Goal: Task Accomplishment & Management: Manage account settings

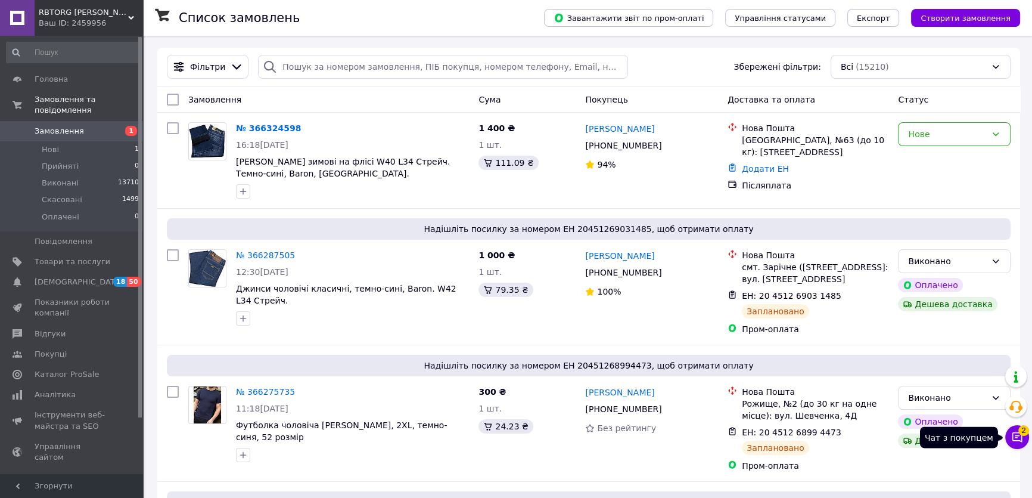
click at [1019, 440] on icon at bounding box center [1018, 437] width 10 height 10
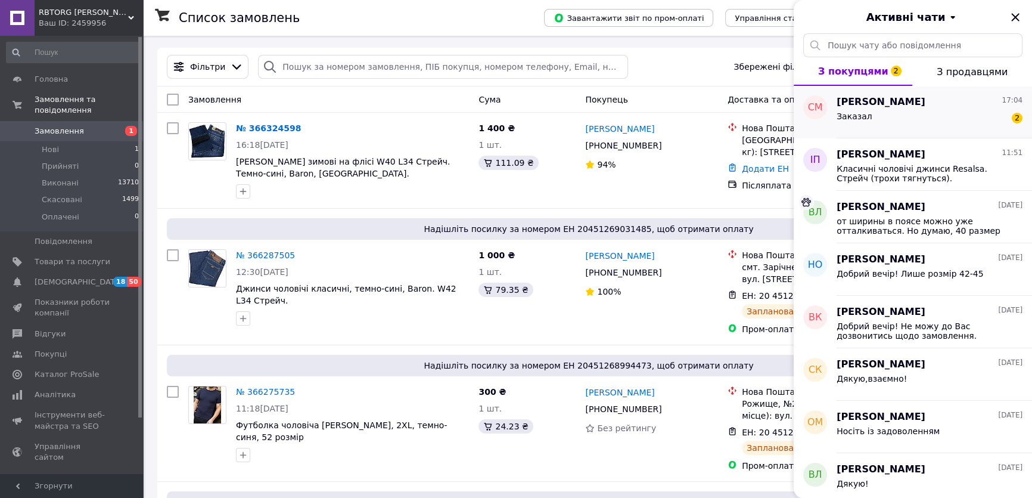
click at [881, 114] on div "Заказал 2" at bounding box center [930, 118] width 186 height 19
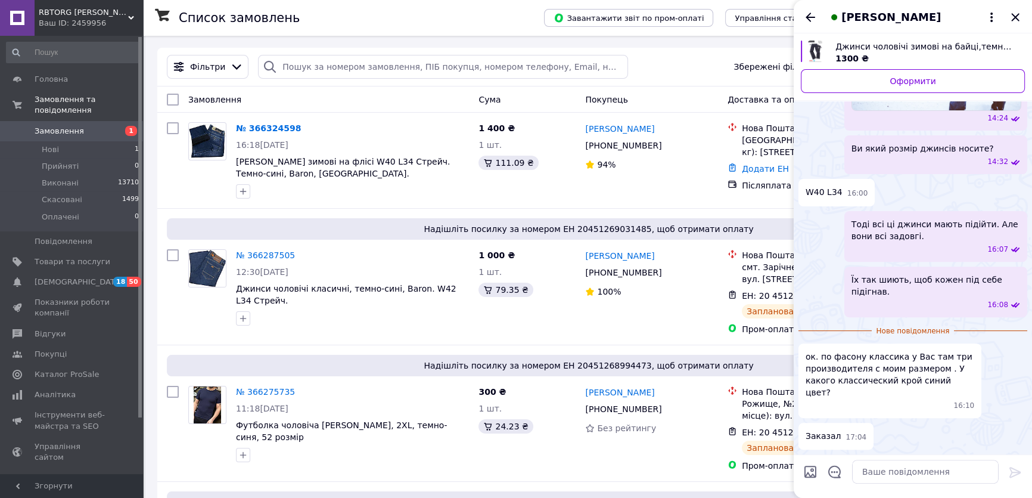
scroll to position [483, 0]
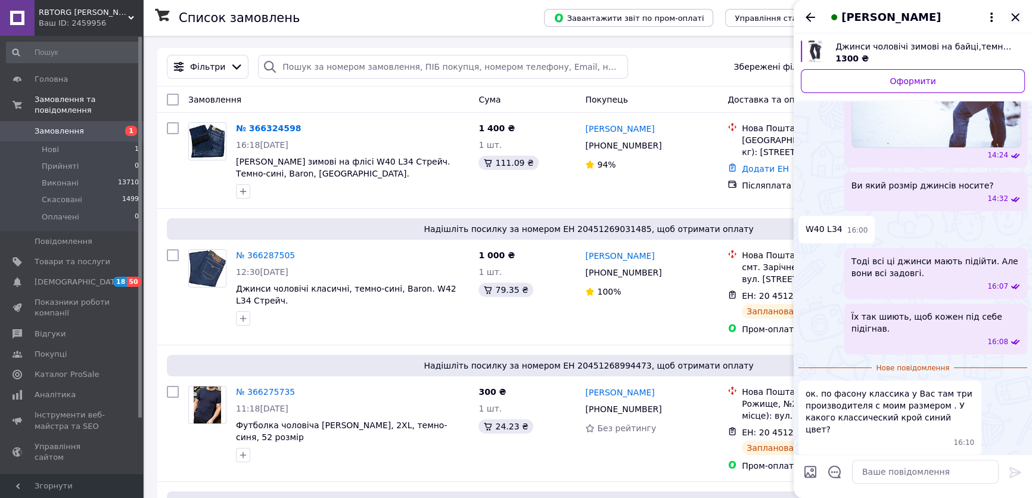
click at [1017, 16] on icon "Закрити" at bounding box center [1015, 17] width 8 height 8
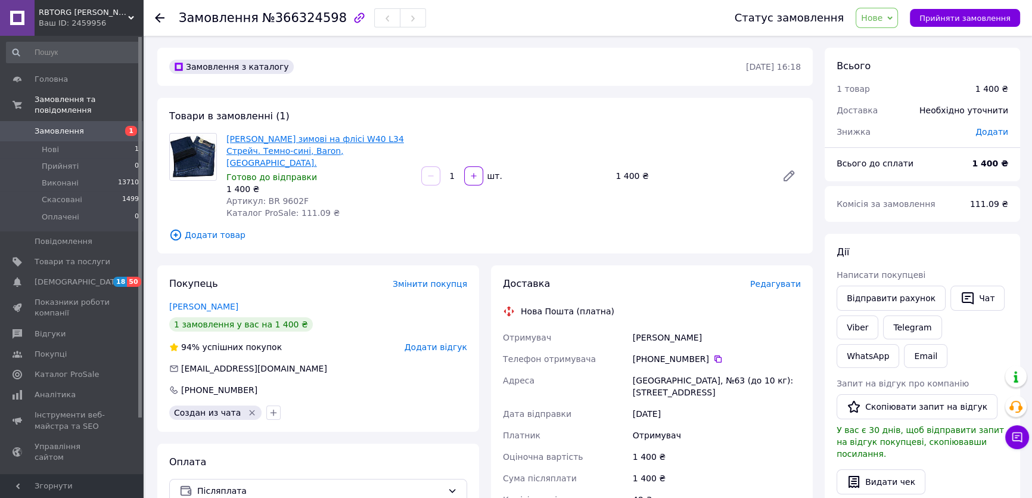
click at [310, 142] on link "[PERSON_NAME] зимові на флісі W40 L34 Стрейч. Темно-сині, Baron, [GEOGRAPHIC_DA…" at bounding box center [315, 150] width 178 height 33
click at [939, 20] on span "Прийняти замовлення" at bounding box center [965, 18] width 91 height 9
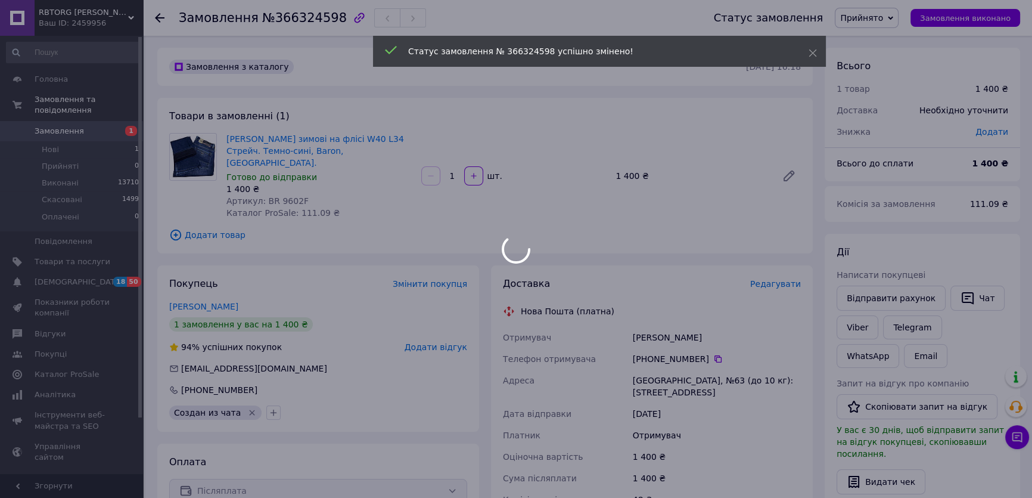
click at [1018, 443] on div at bounding box center [516, 249] width 1032 height 498
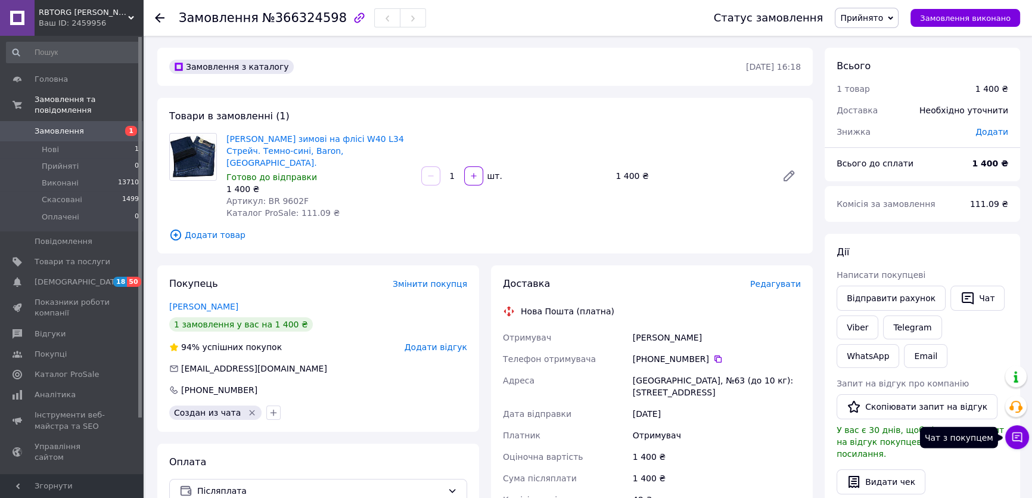
click at [1018, 438] on icon at bounding box center [1017, 437] width 12 height 12
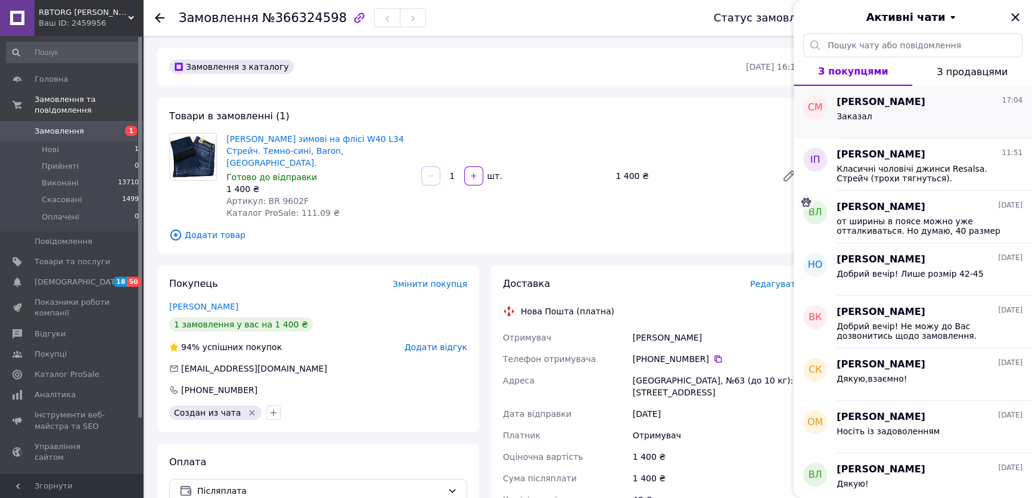
click at [900, 113] on div "Заказал" at bounding box center [930, 118] width 186 height 19
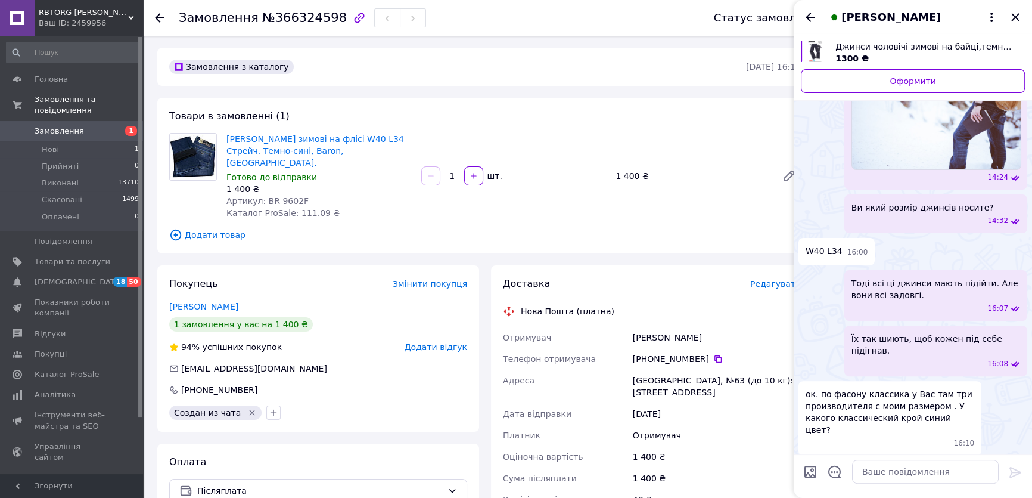
scroll to position [461, 0]
click at [894, 476] on textarea at bounding box center [925, 471] width 147 height 24
type textarea "Вот эти, которые Вы заказали, наиболее классические."
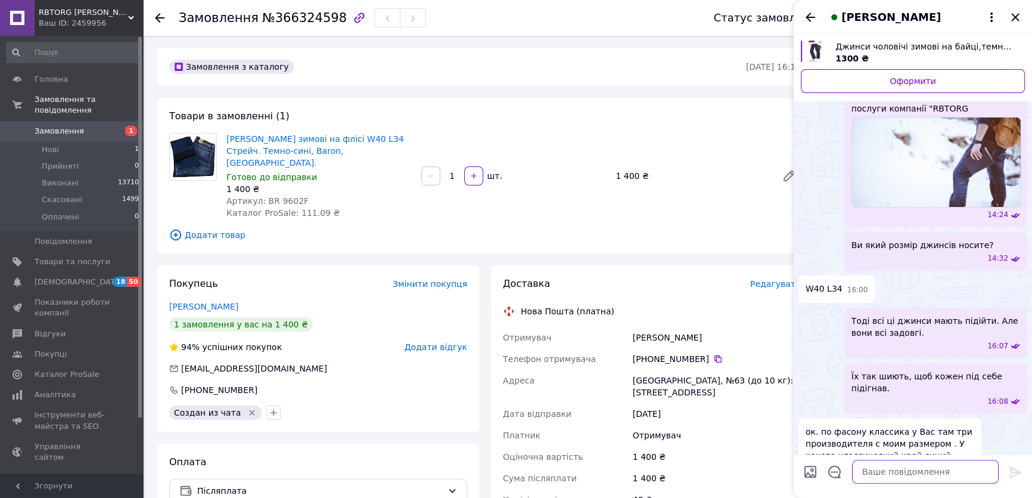
scroll to position [517, 0]
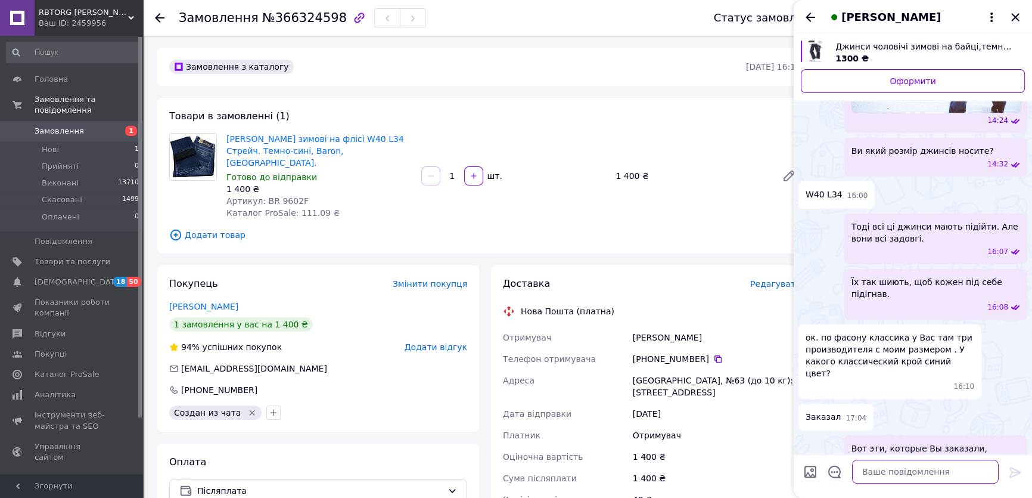
click at [884, 476] on textarea at bounding box center [925, 471] width 147 height 24
type textarea "Сегодня отправлю."
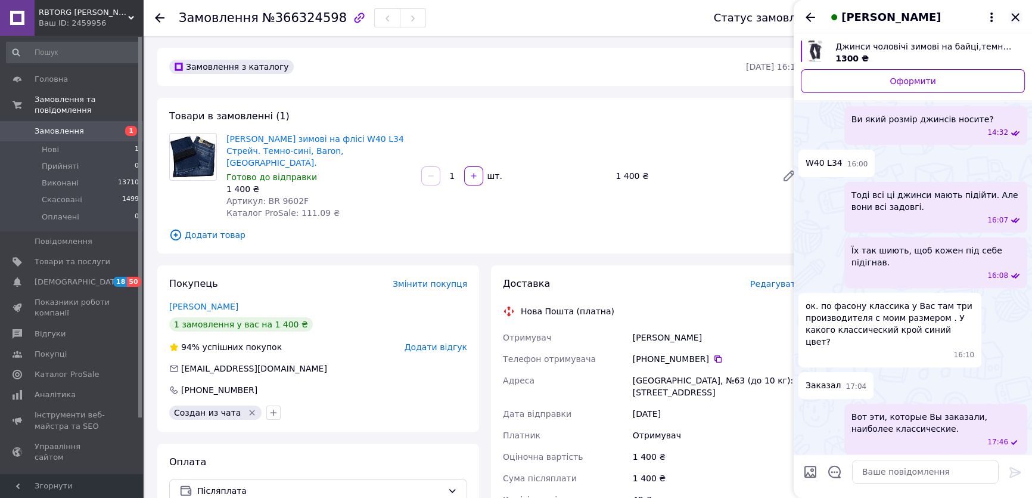
click at [1013, 17] on icon "Закрити" at bounding box center [1015, 17] width 14 height 14
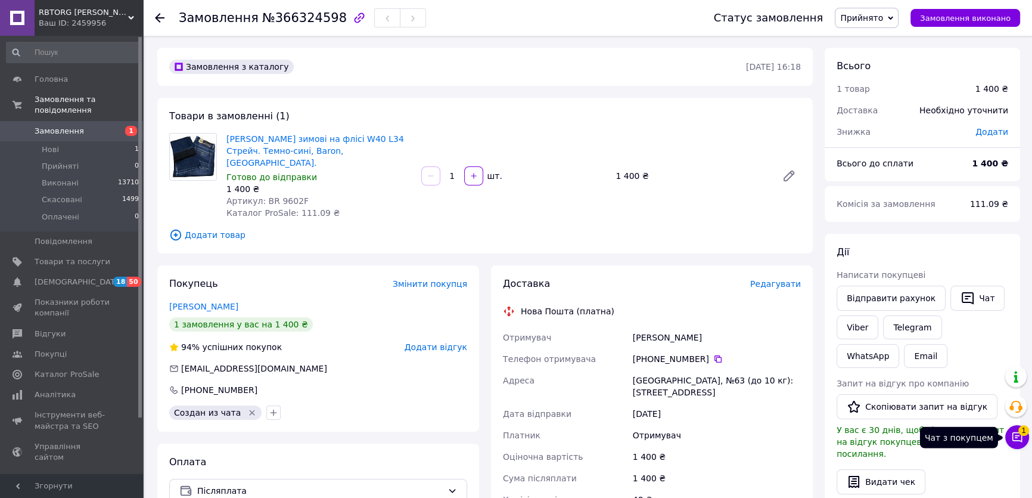
click at [1018, 435] on icon at bounding box center [1018, 437] width 10 height 10
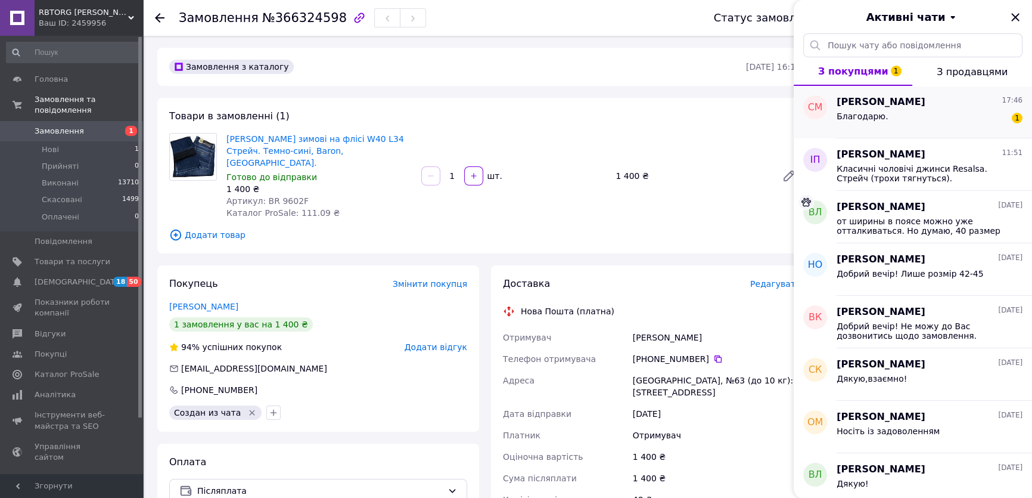
click at [881, 110] on div "Благодарю. 1" at bounding box center [930, 118] width 186 height 19
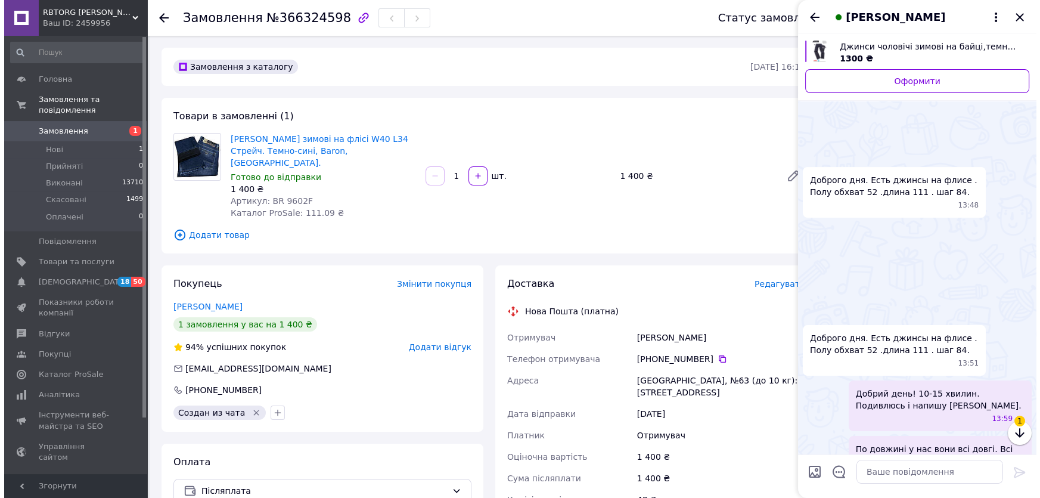
scroll to position [663, 0]
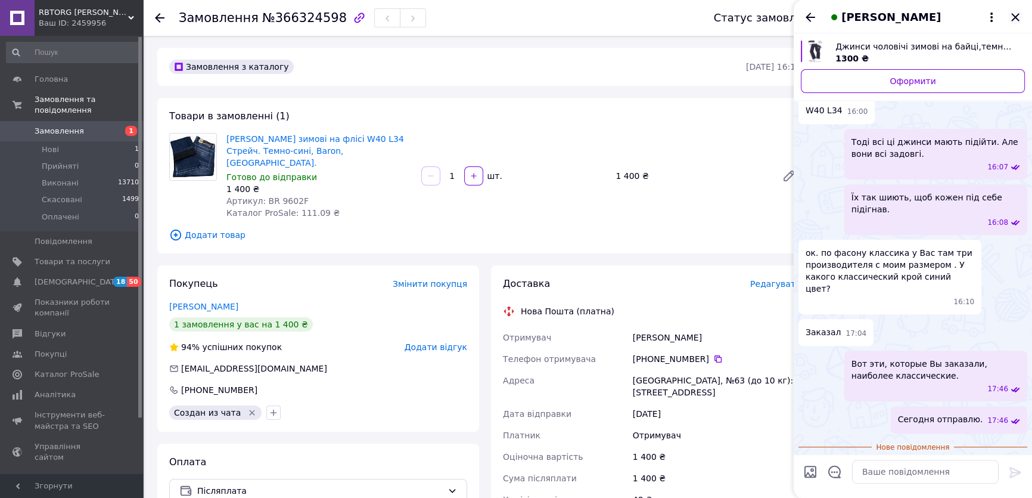
click at [1013, 20] on icon "Закрити" at bounding box center [1015, 17] width 14 height 14
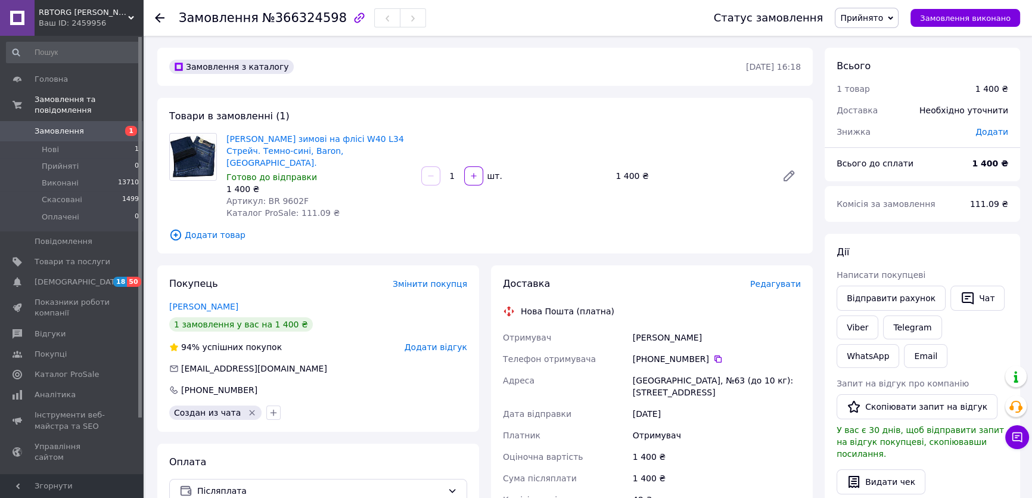
click at [763, 279] on span "Редагувати" at bounding box center [775, 284] width 51 height 10
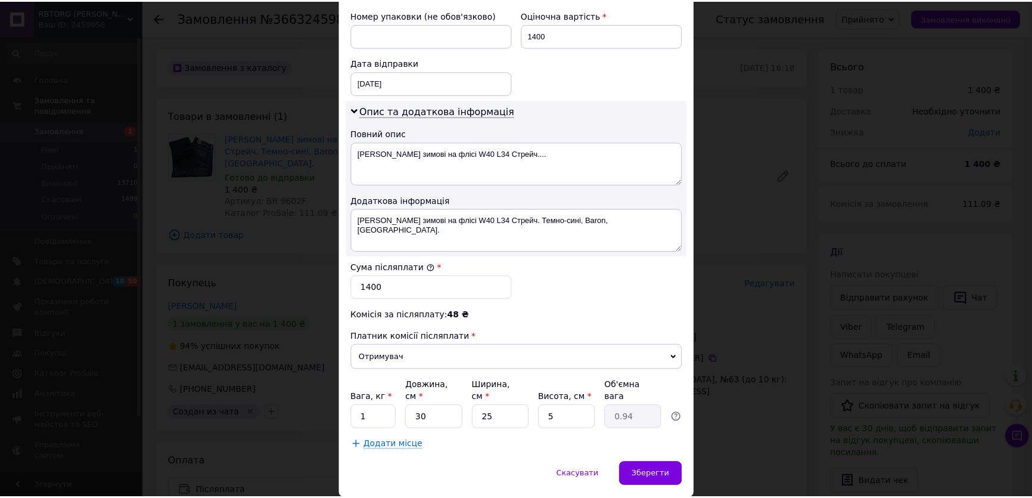
scroll to position [542, 0]
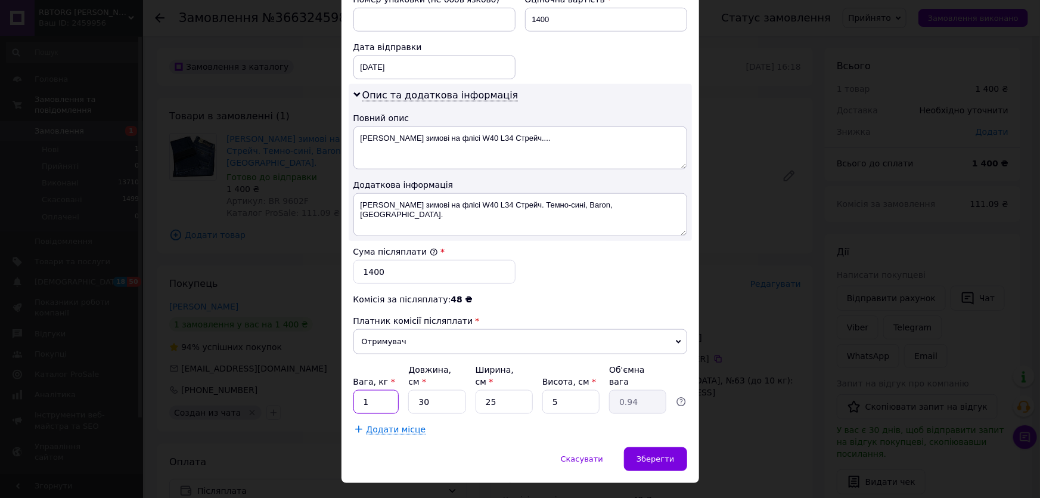
click at [364, 390] on input "1" at bounding box center [376, 402] width 46 height 24
type input "2"
click at [667, 454] on span "Зберегти" at bounding box center [655, 458] width 38 height 9
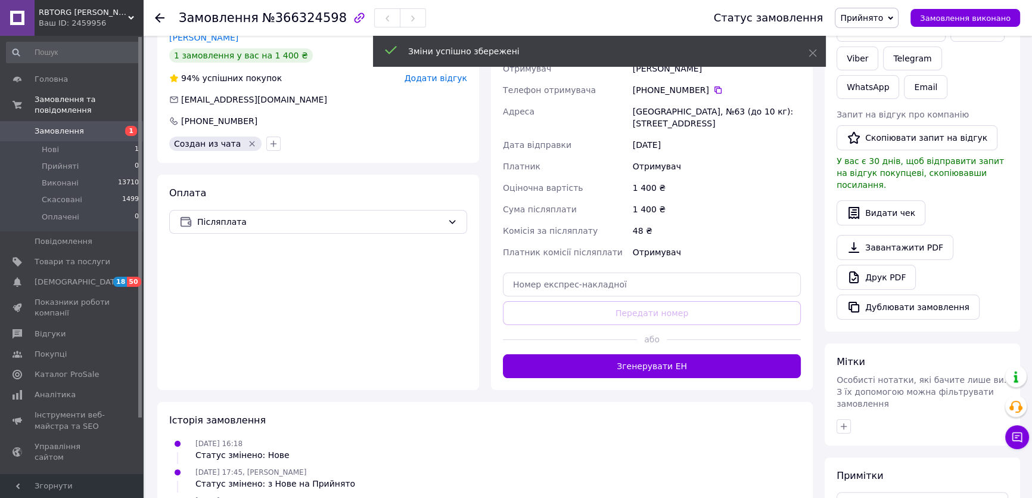
scroll to position [271, 0]
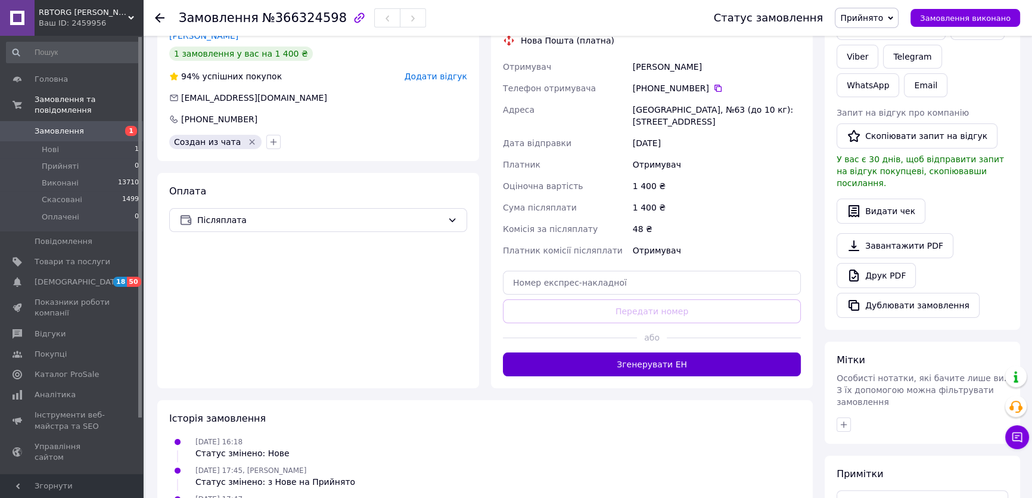
click at [659, 358] on button "Згенерувати ЕН" at bounding box center [652, 364] width 298 height 24
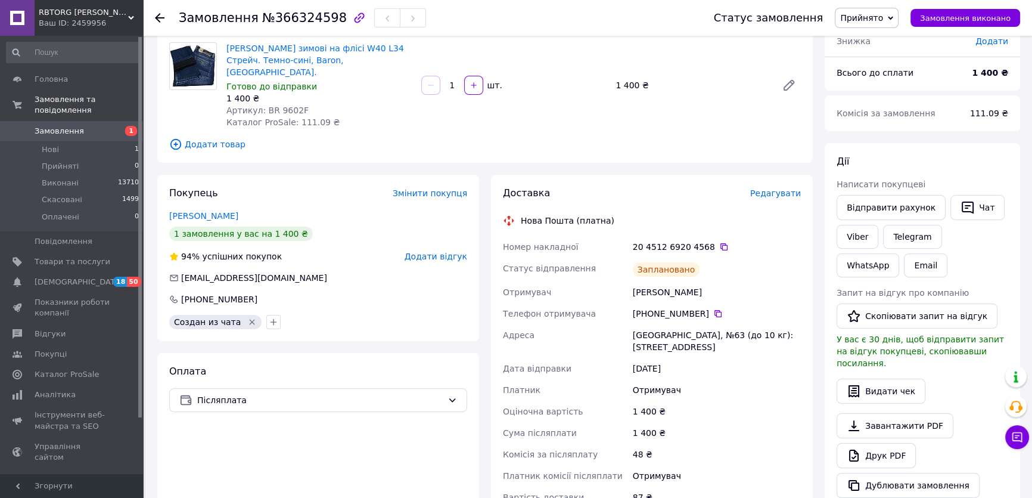
scroll to position [54, 0]
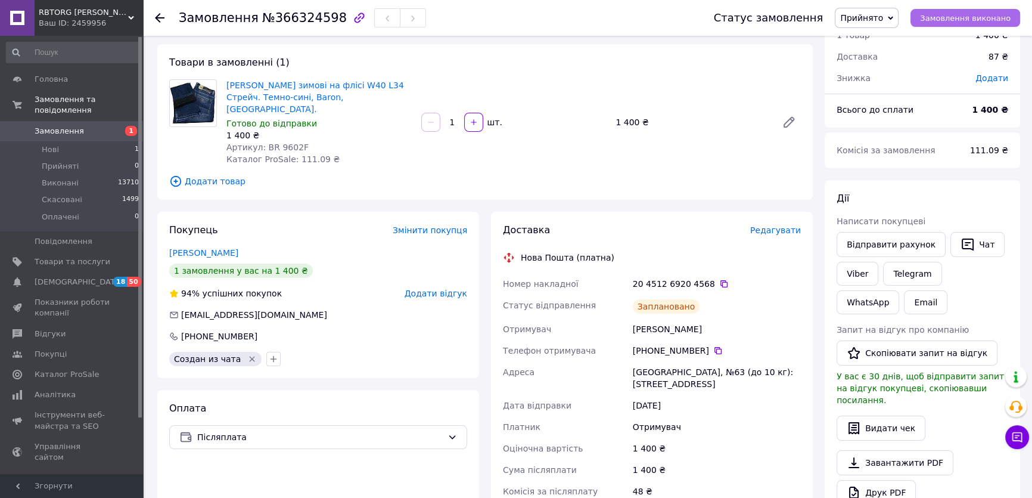
click at [952, 16] on span "Замовлення виконано" at bounding box center [965, 18] width 91 height 9
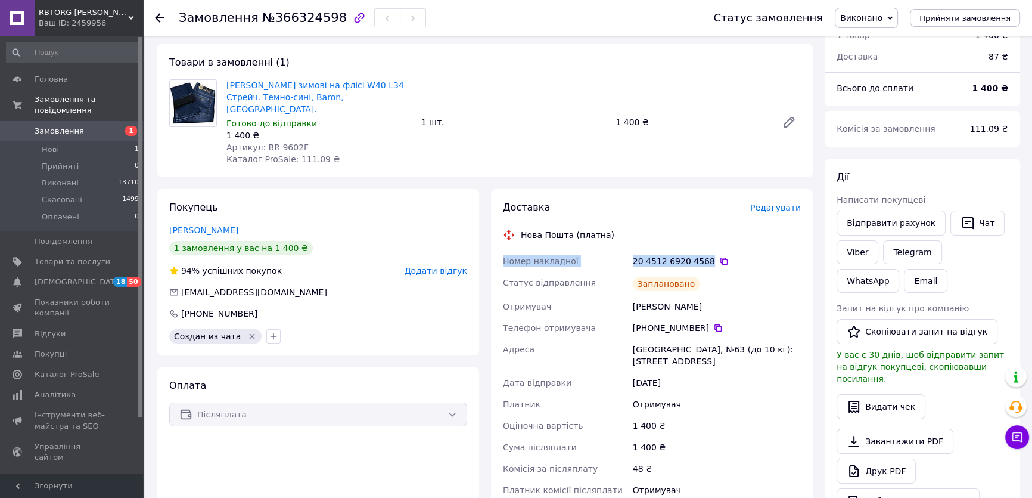
drag, startPoint x: 703, startPoint y: 249, endPoint x: 502, endPoint y: 248, distance: 200.2
click at [502, 250] on div "Номер накладної 20 4512 6920 4568   Статус відправлення Заплановано Отримувач М…" at bounding box center [652, 386] width 303 height 272
copy div "Номер накладної 20 4512 6920 4568"
click at [1021, 431] on icon at bounding box center [1017, 437] width 12 height 12
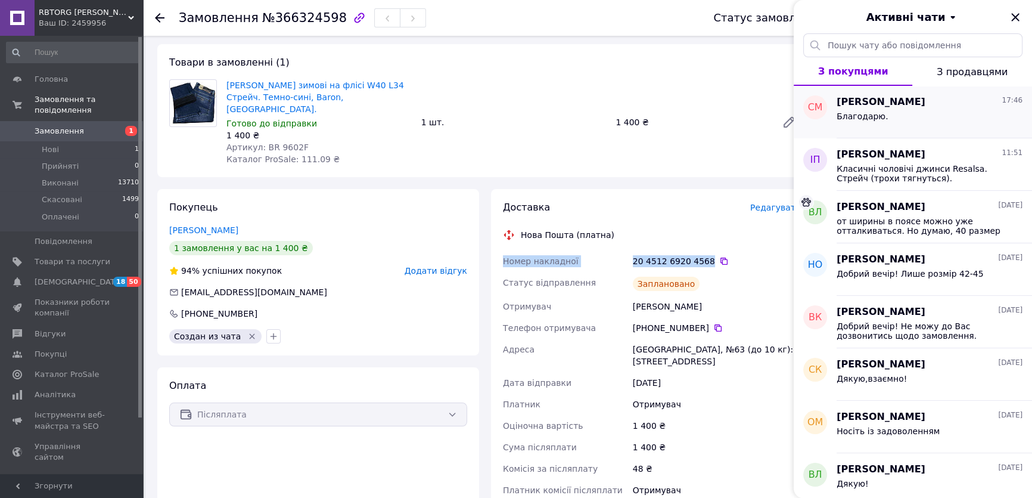
click at [895, 111] on div "Благодарю." at bounding box center [930, 118] width 186 height 19
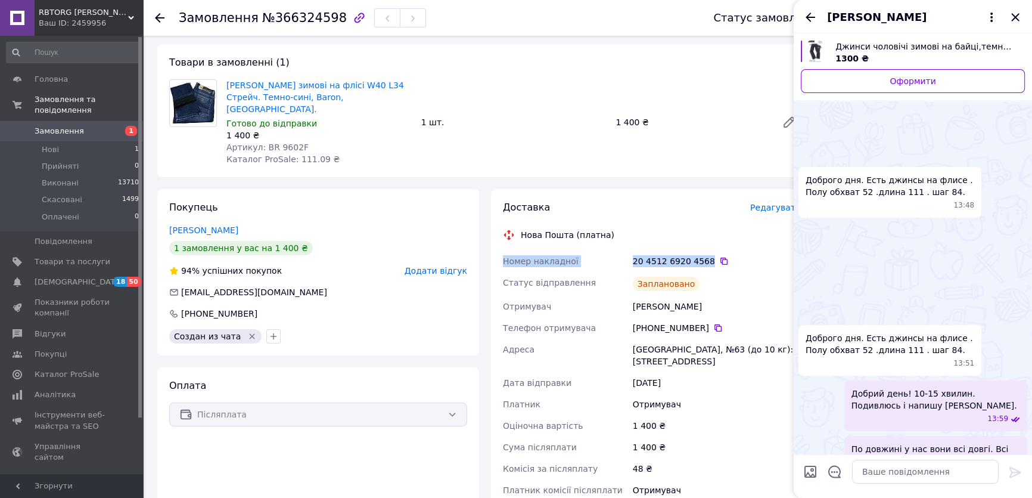
scroll to position [641, 0]
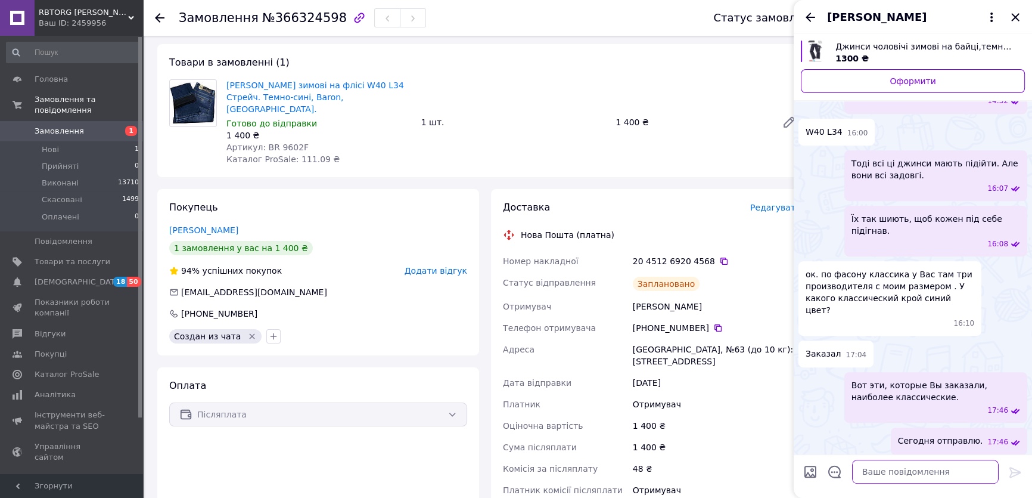
click at [893, 471] on textarea at bounding box center [925, 471] width 147 height 24
paste textarea "Номер накладної 20 4512 6920 4568"
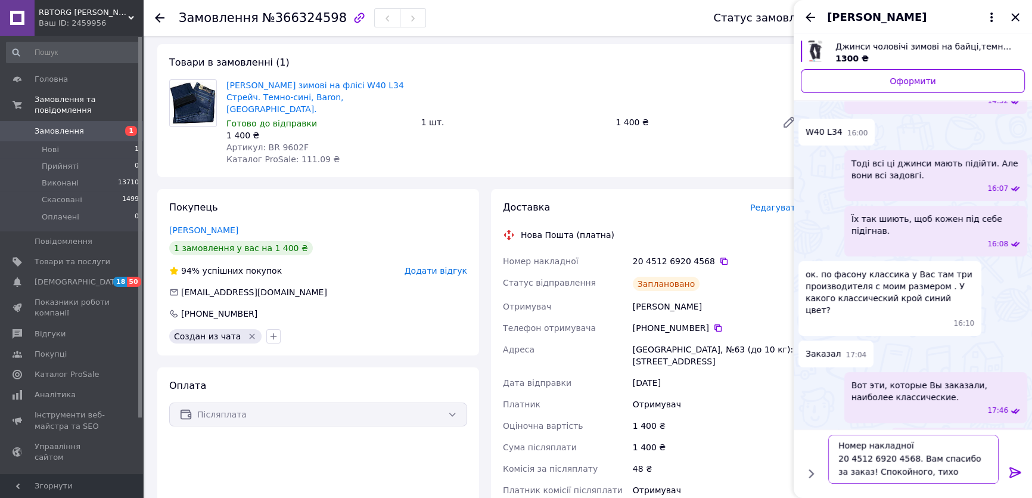
scroll to position [1, 0]
type textarea "Номер накладної 20 4512 6920 4568. Вам спасибо за заказ! Спокойного, тихого веч…"
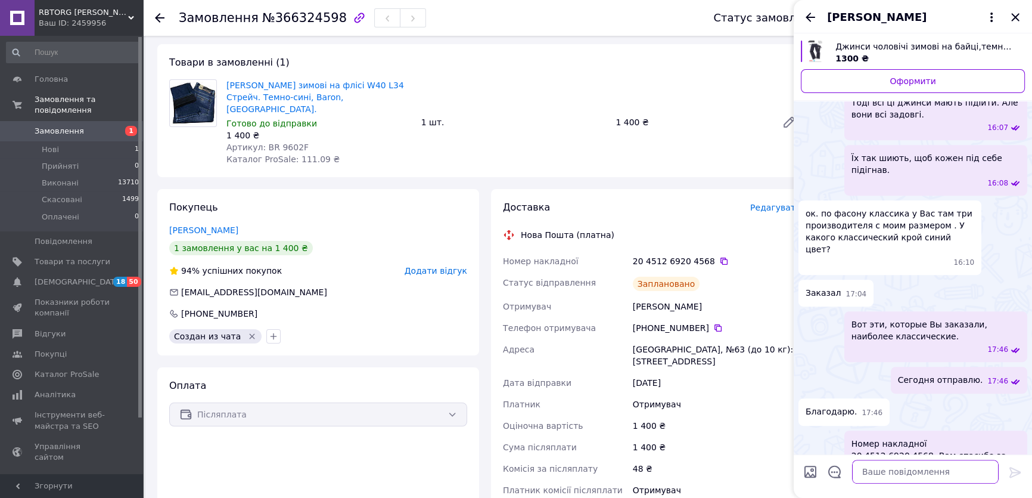
scroll to position [648, 0]
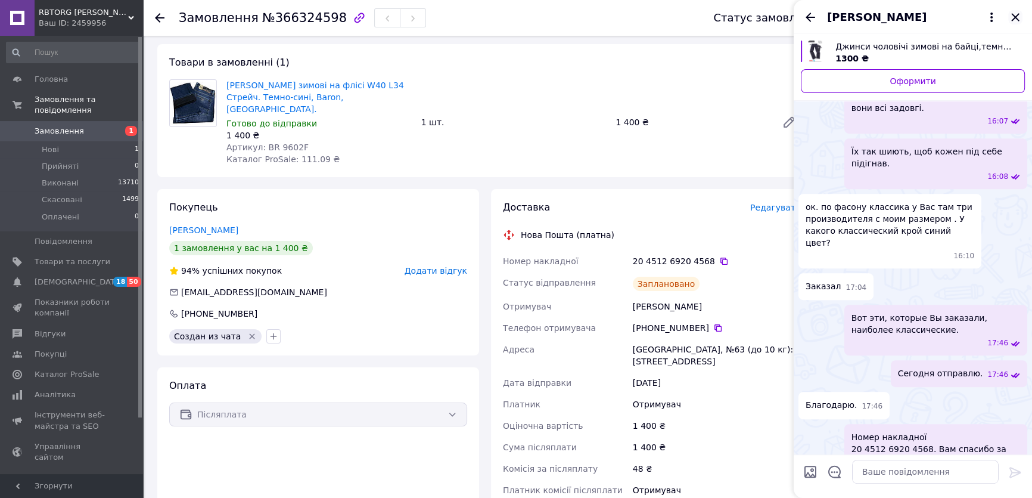
click at [1017, 17] on icon "Закрити" at bounding box center [1015, 17] width 14 height 14
